Goal: Transaction & Acquisition: Purchase product/service

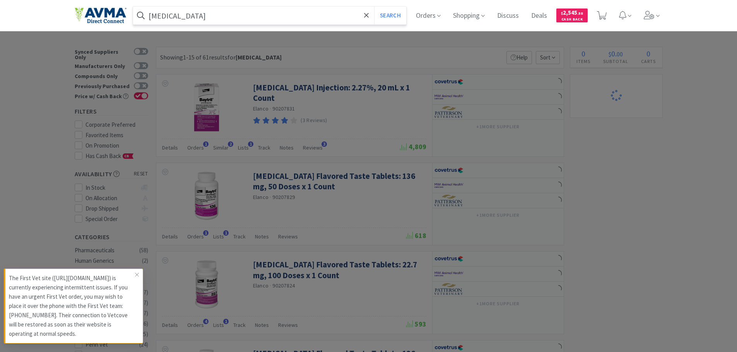
click at [199, 24] on input "[MEDICAL_DATA]" at bounding box center [269, 16] width 273 height 18
select select "2"
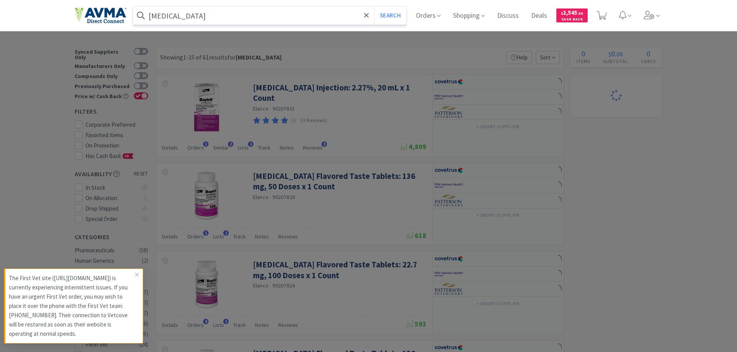
select select "1"
select select "2"
select select "1"
paste input "CaniQuell"
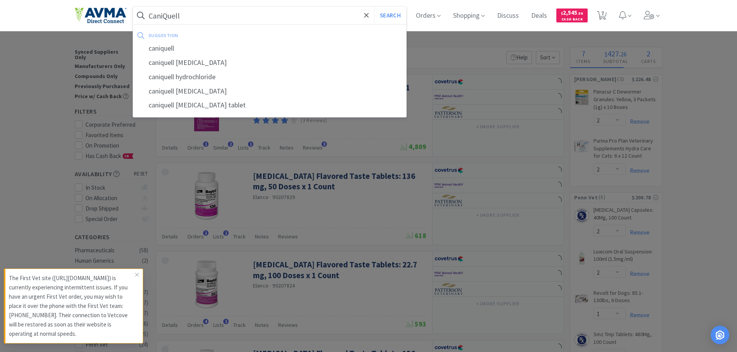
type input "CaniQuell"
click at [374, 7] on button "Search" at bounding box center [390, 16] width 32 height 18
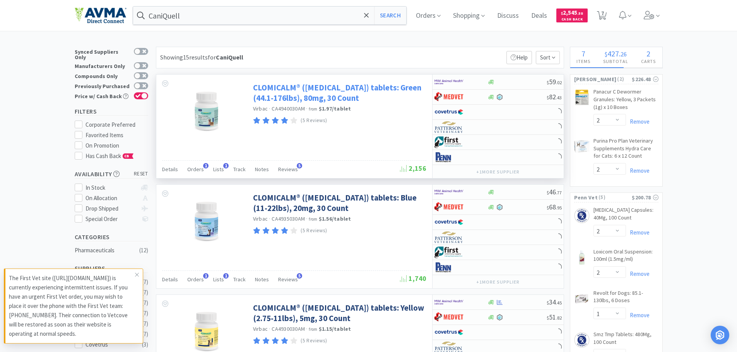
select select "1"
select select "3"
select select "1"
select select "20"
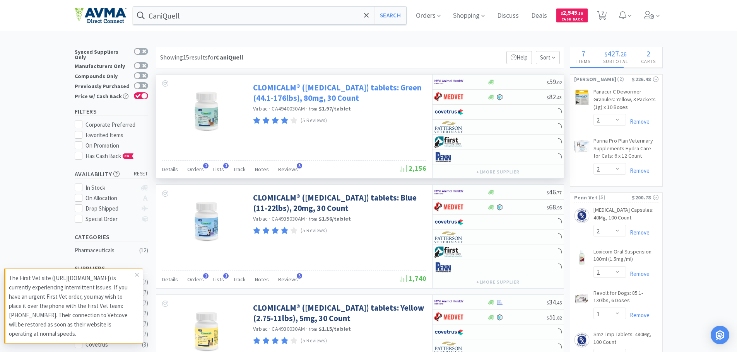
select select "1"
select select "5"
select select "1"
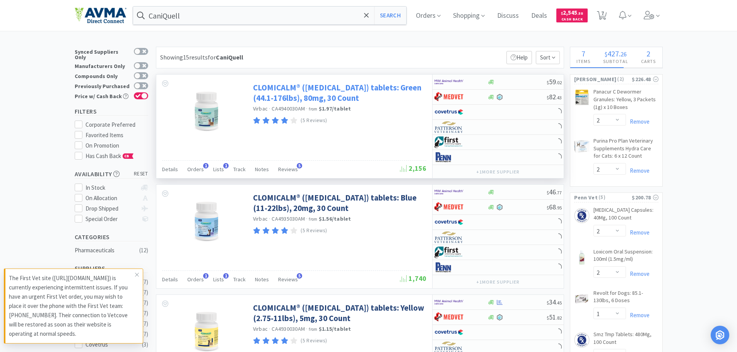
select select "1"
select select "4"
select select "1"
select select "3"
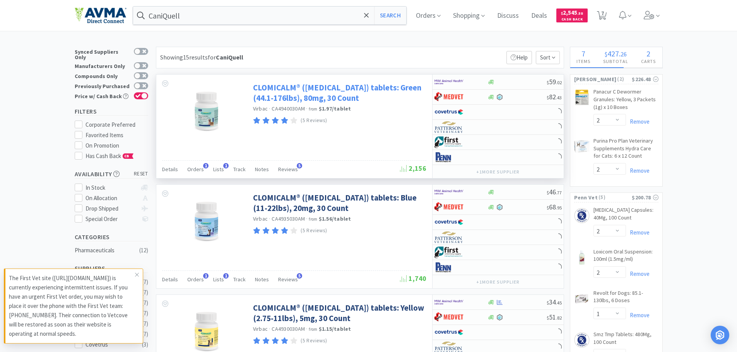
select select "2"
select select "1"
select select "10"
select select "1"
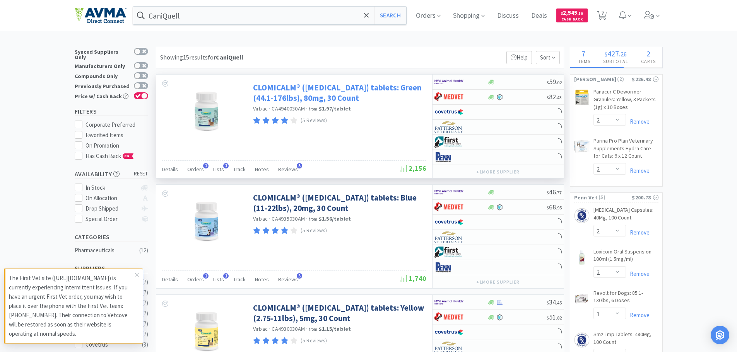
select select "18"
select select "1"
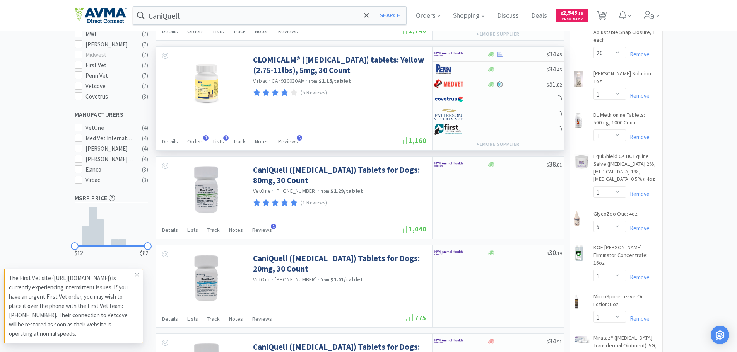
scroll to position [271, 0]
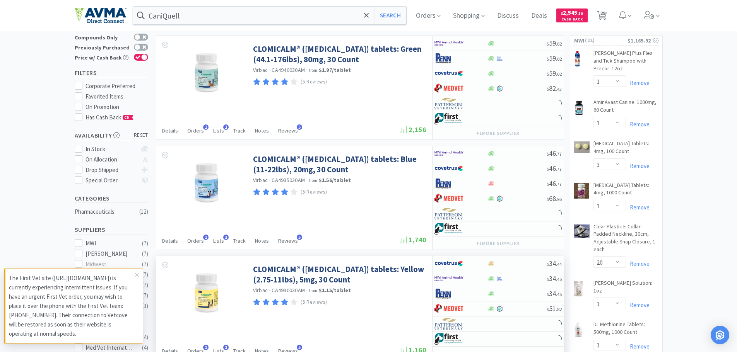
select select "1"
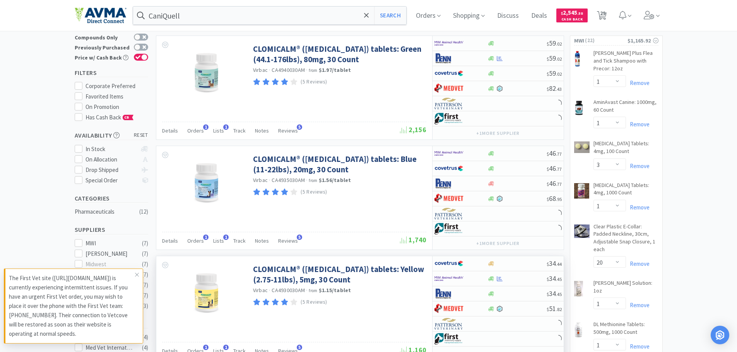
select select "6"
select select "2"
select select "1"
select select "5"
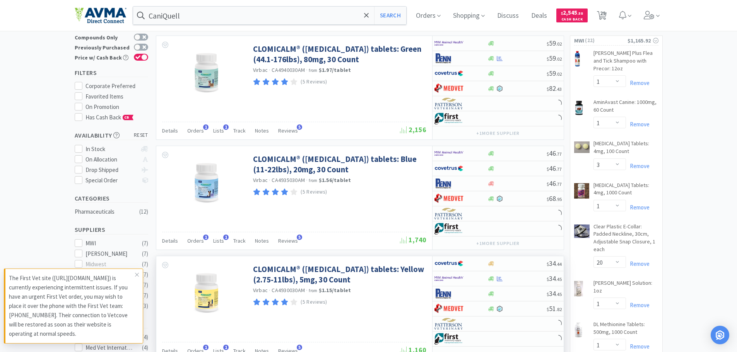
select select "3"
select select "1"
select select "3"
select select "1"
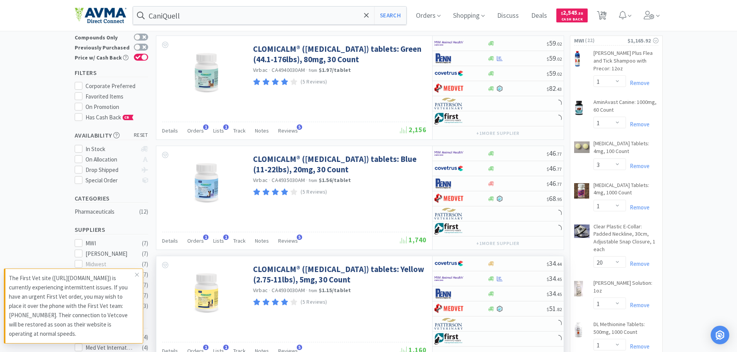
select select "1"
select select "2"
select select "1"
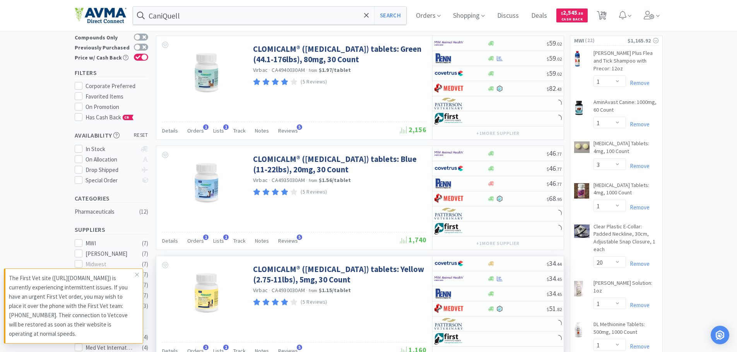
select select "10"
select select "3"
select select "4"
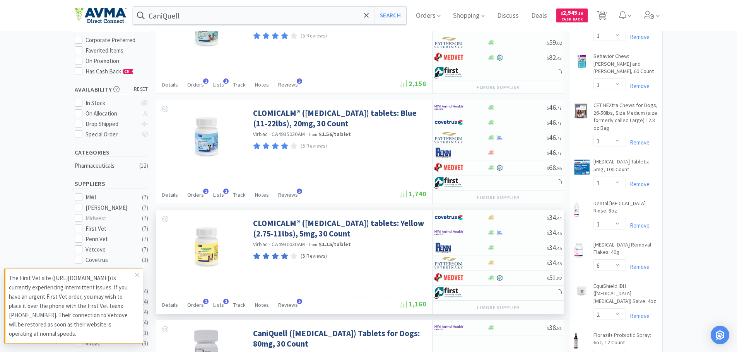
scroll to position [0, 0]
